Goal: Task Accomplishment & Management: Complete application form

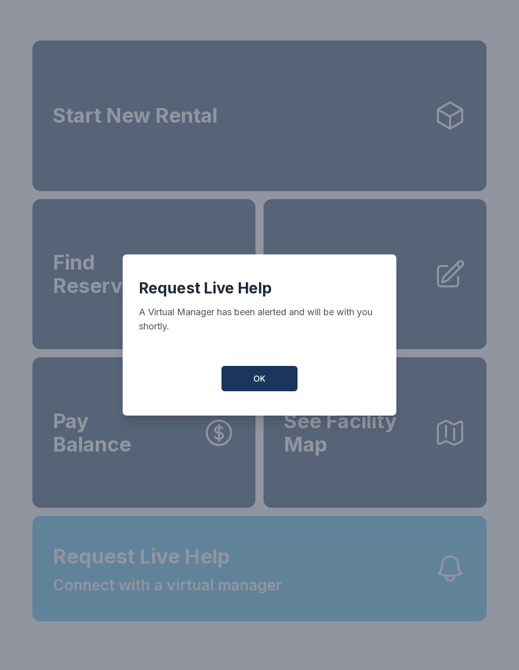
click at [262, 385] on span "OK" at bounding box center [259, 379] width 12 height 12
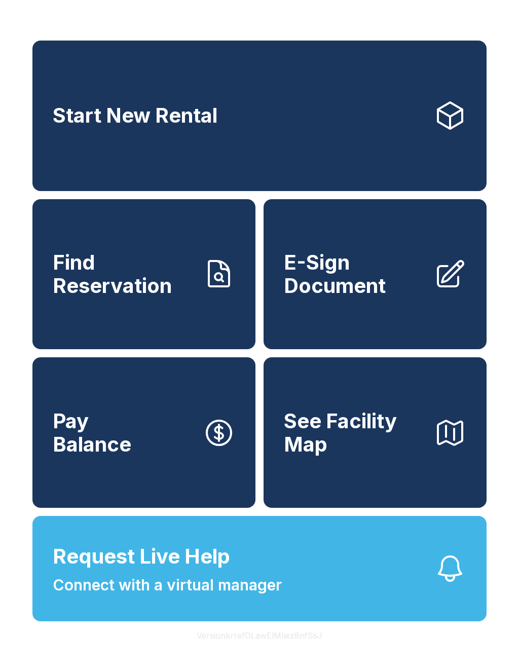
click at [218, 597] on span "Connect with a virtual manager" at bounding box center [167, 585] width 229 height 23
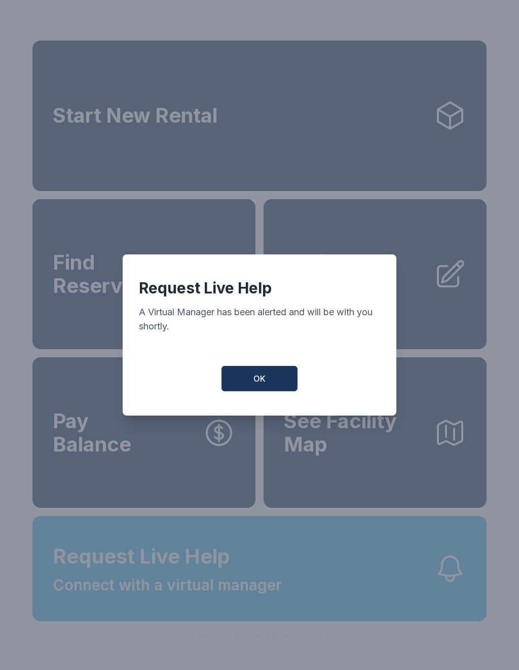
click at [242, 388] on button "OK" at bounding box center [260, 378] width 76 height 25
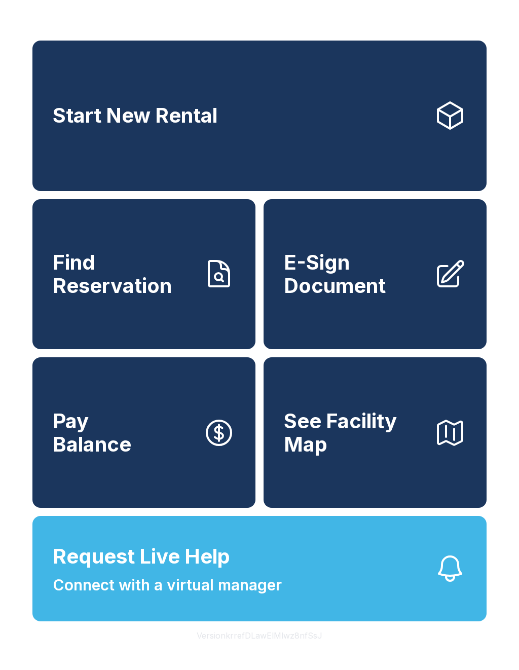
click at [365, 284] on span "E-Sign Document" at bounding box center [355, 274] width 142 height 46
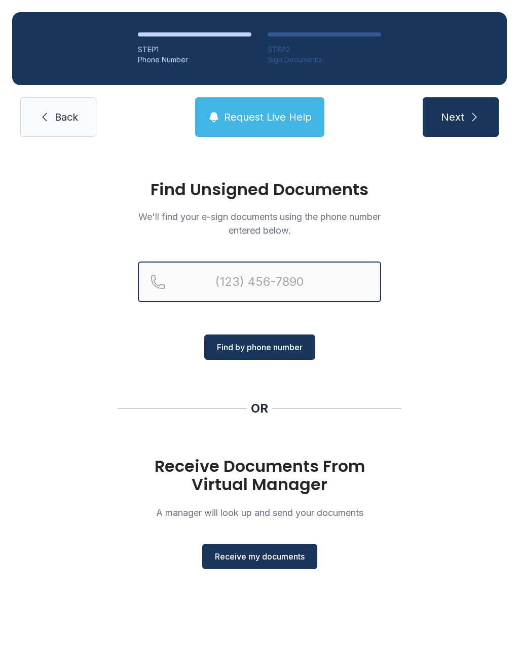
click at [294, 281] on input "Reservation phone number" at bounding box center [259, 282] width 243 height 41
type input "("
click at [462, 390] on div "Find Unsigned Documents We'll find your e-sign documents using the phone number…" at bounding box center [259, 379] width 519 height 461
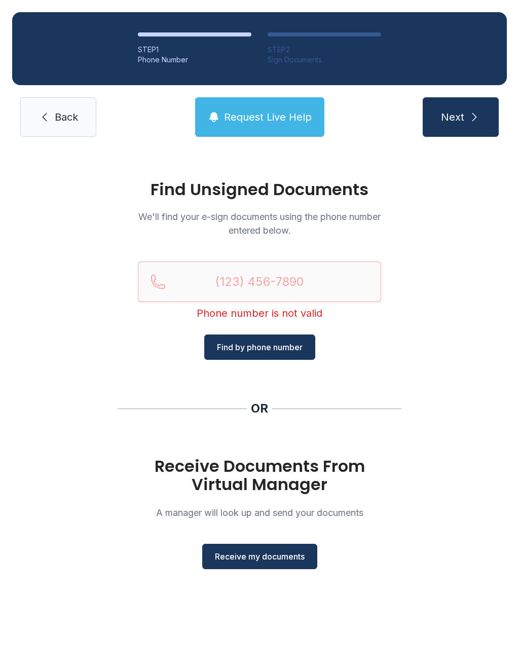
click at [285, 527] on div "Receive Documents From Virtual Manager A manager will look up and send your doc…" at bounding box center [259, 513] width 243 height 112
click at [283, 552] on span "Receive my documents" at bounding box center [260, 557] width 90 height 12
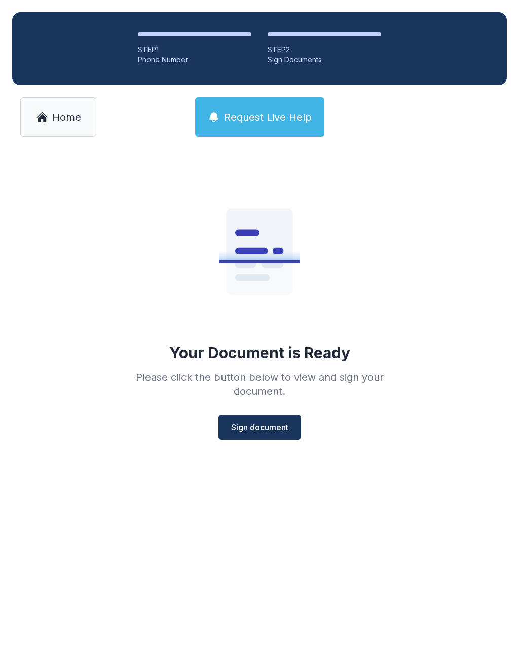
click at [259, 447] on div "Your Document is Ready Please click the button below to view and sign your docu…" at bounding box center [259, 315] width 519 height 332
click at [270, 435] on button "Sign document" at bounding box center [260, 427] width 83 height 25
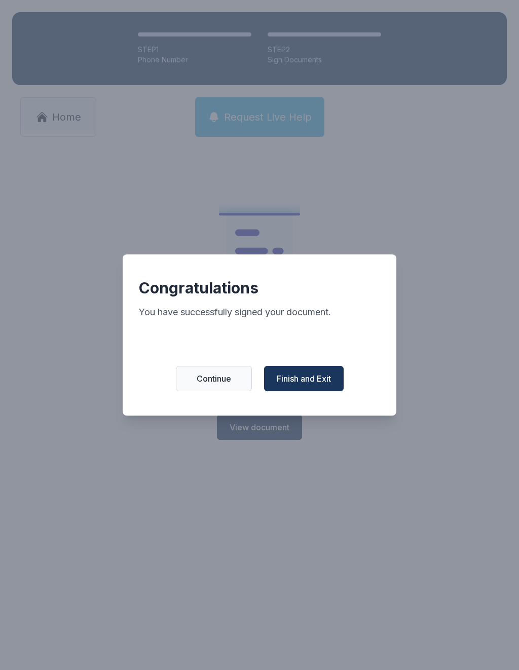
click at [315, 371] on button "Finish and Exit" at bounding box center [304, 378] width 80 height 25
